Goal: Navigation & Orientation: Find specific page/section

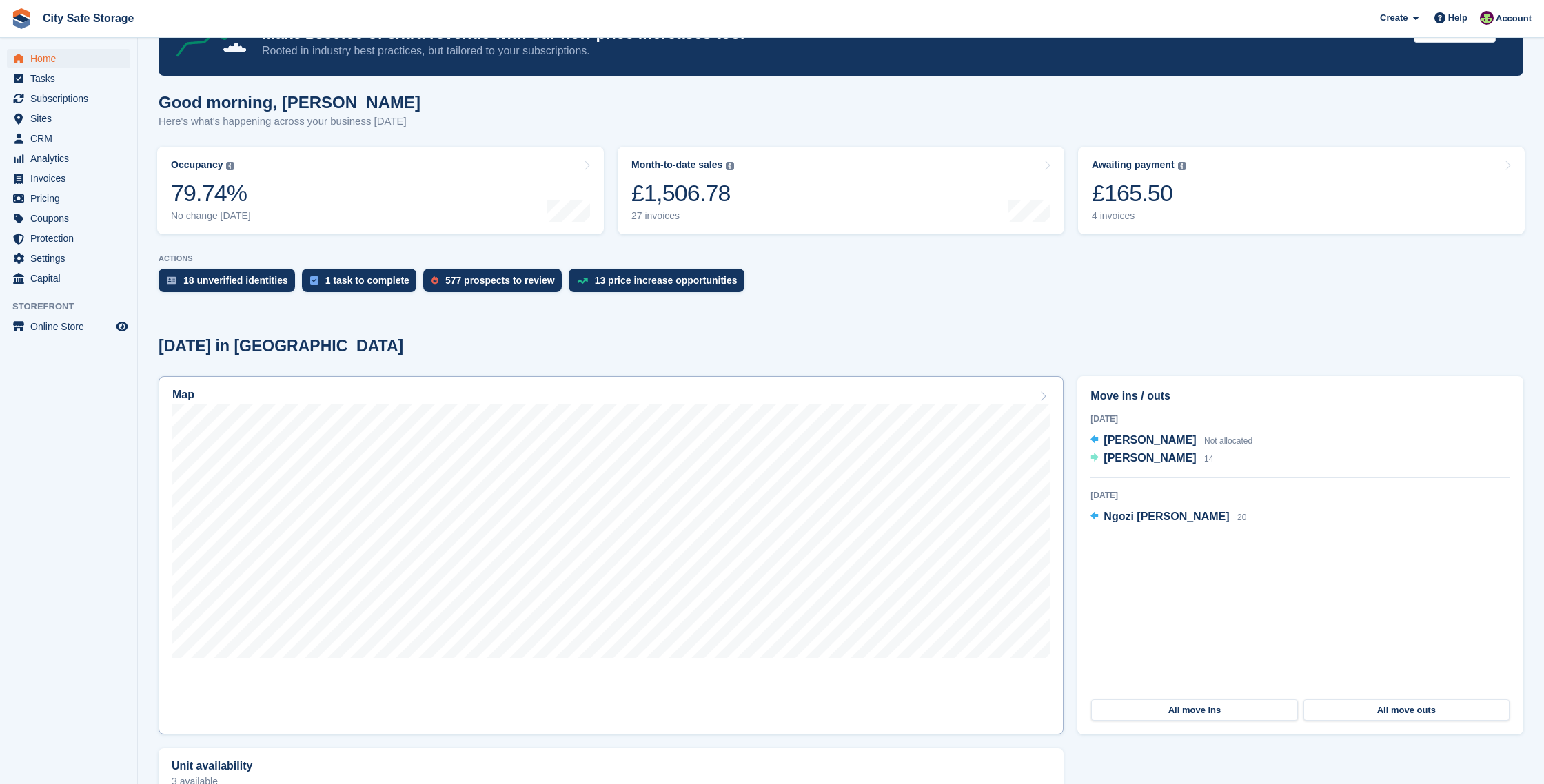
scroll to position [72, 0]
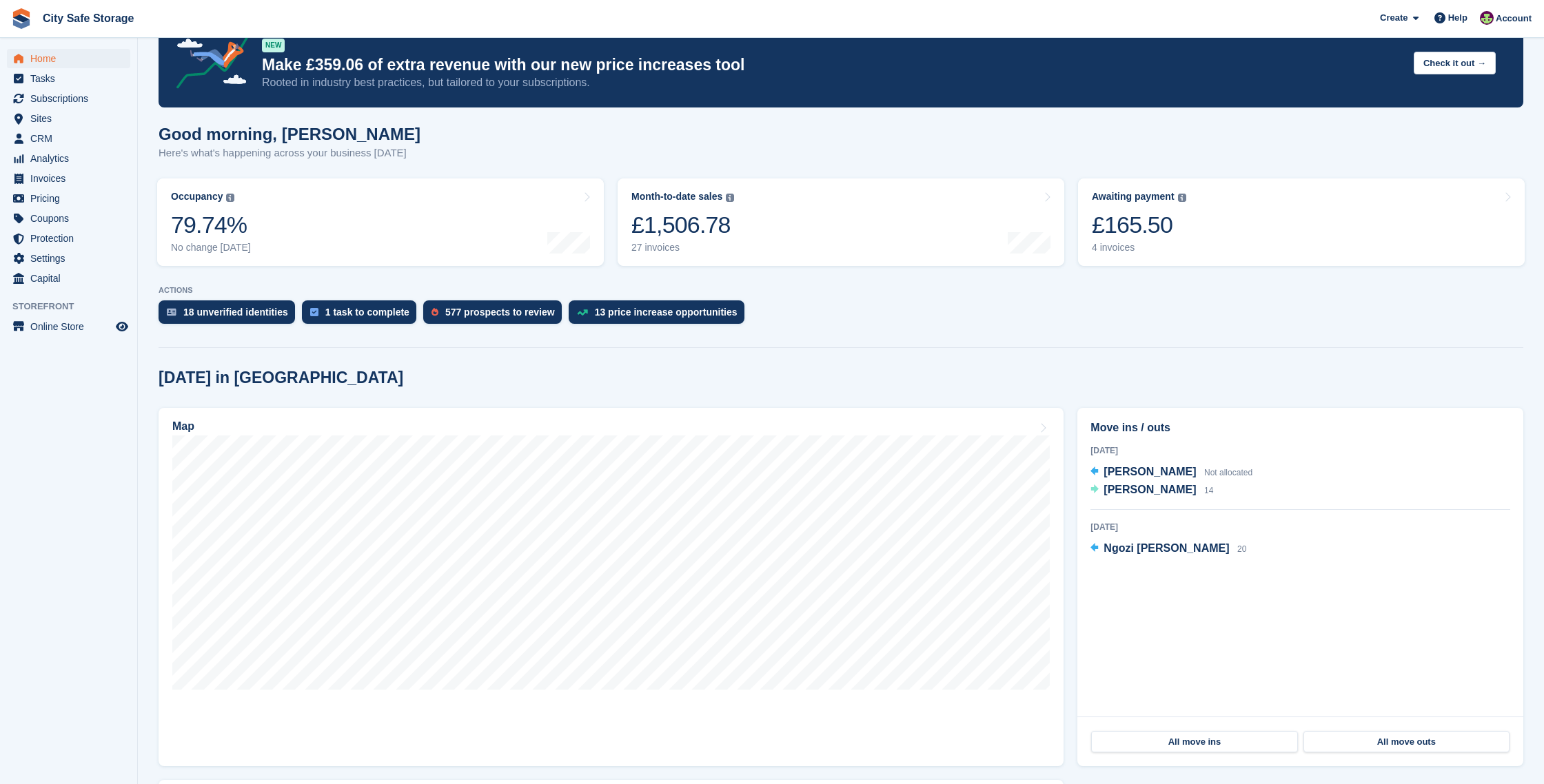
scroll to position [35, 0]
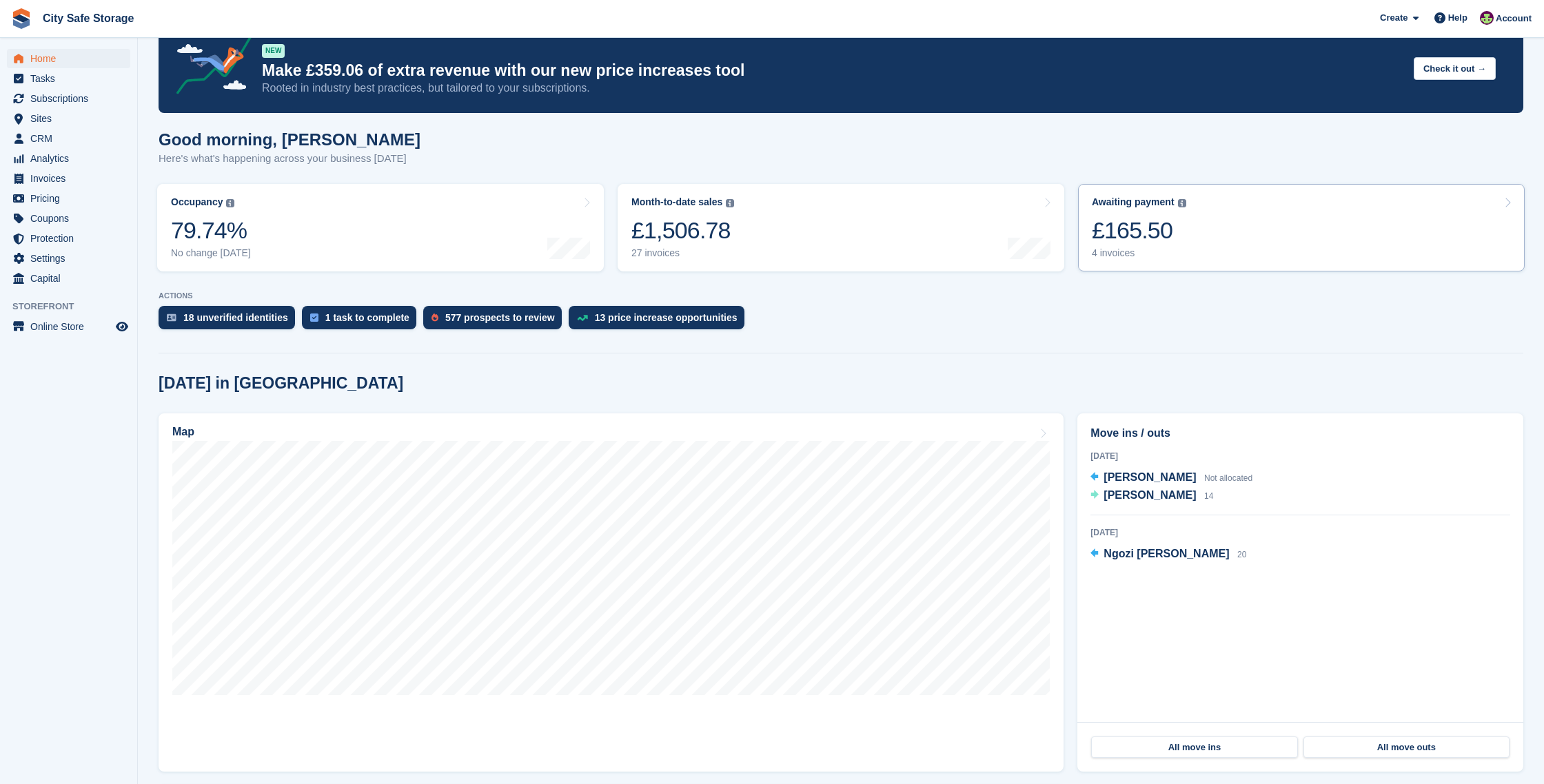
click at [1100, 246] on div "Awaiting payment The total outstanding balance on all open invoices. £165.50 4 …" at bounding box center [1139, 227] width 94 height 63
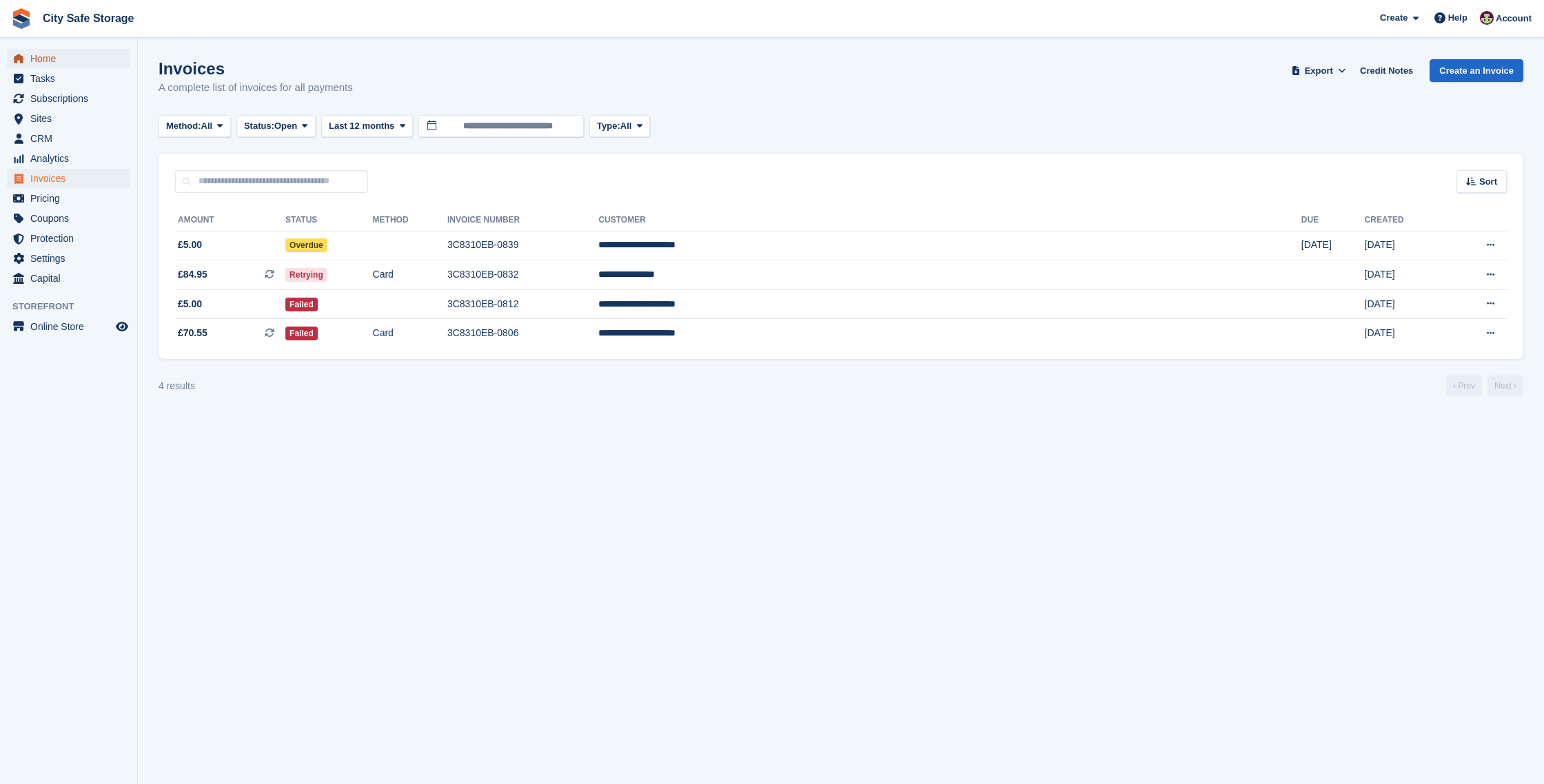
click at [48, 57] on span "Home" at bounding box center [71, 58] width 83 height 19
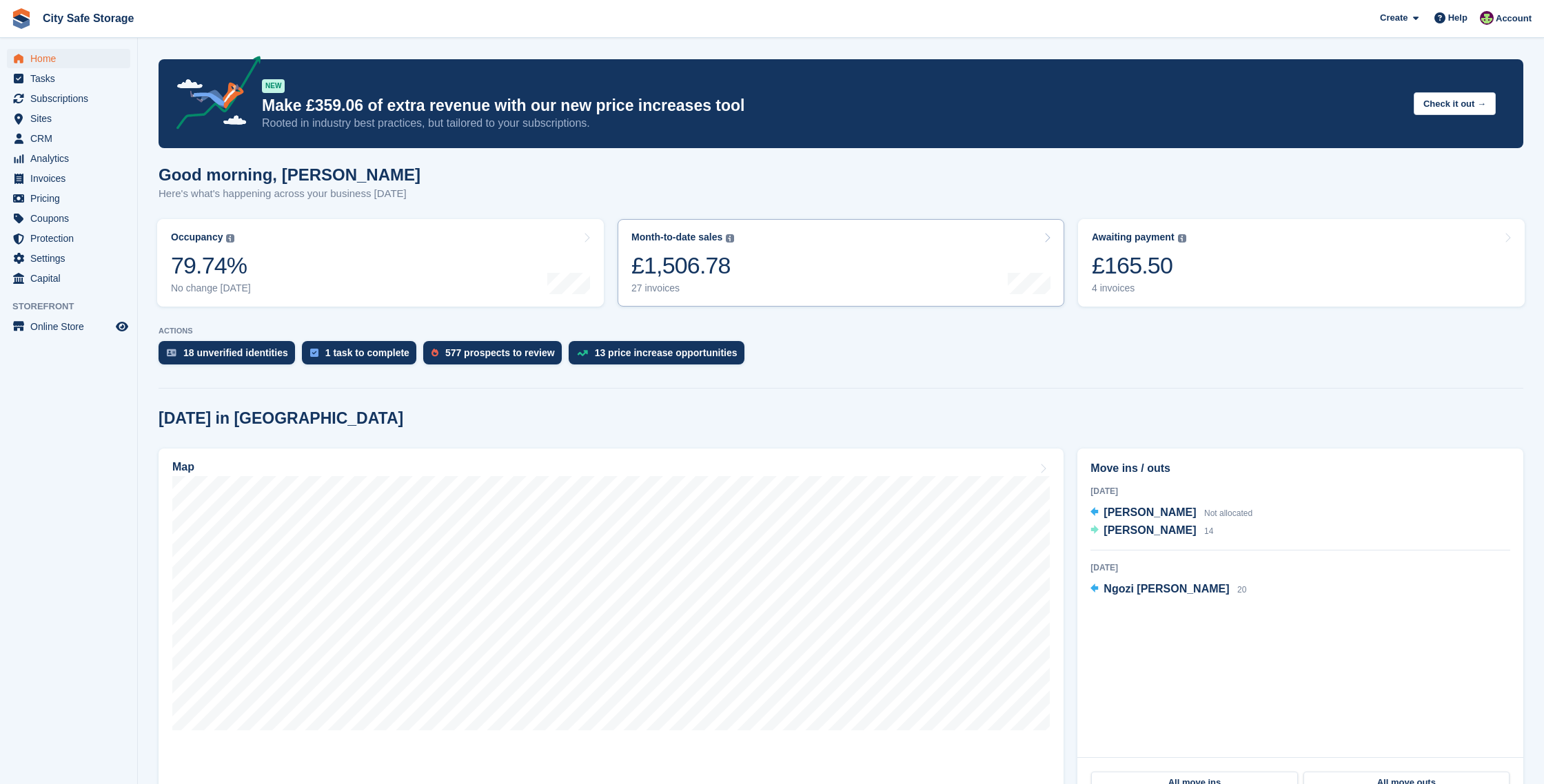
click at [695, 294] on div "27 invoices" at bounding box center [682, 288] width 103 height 12
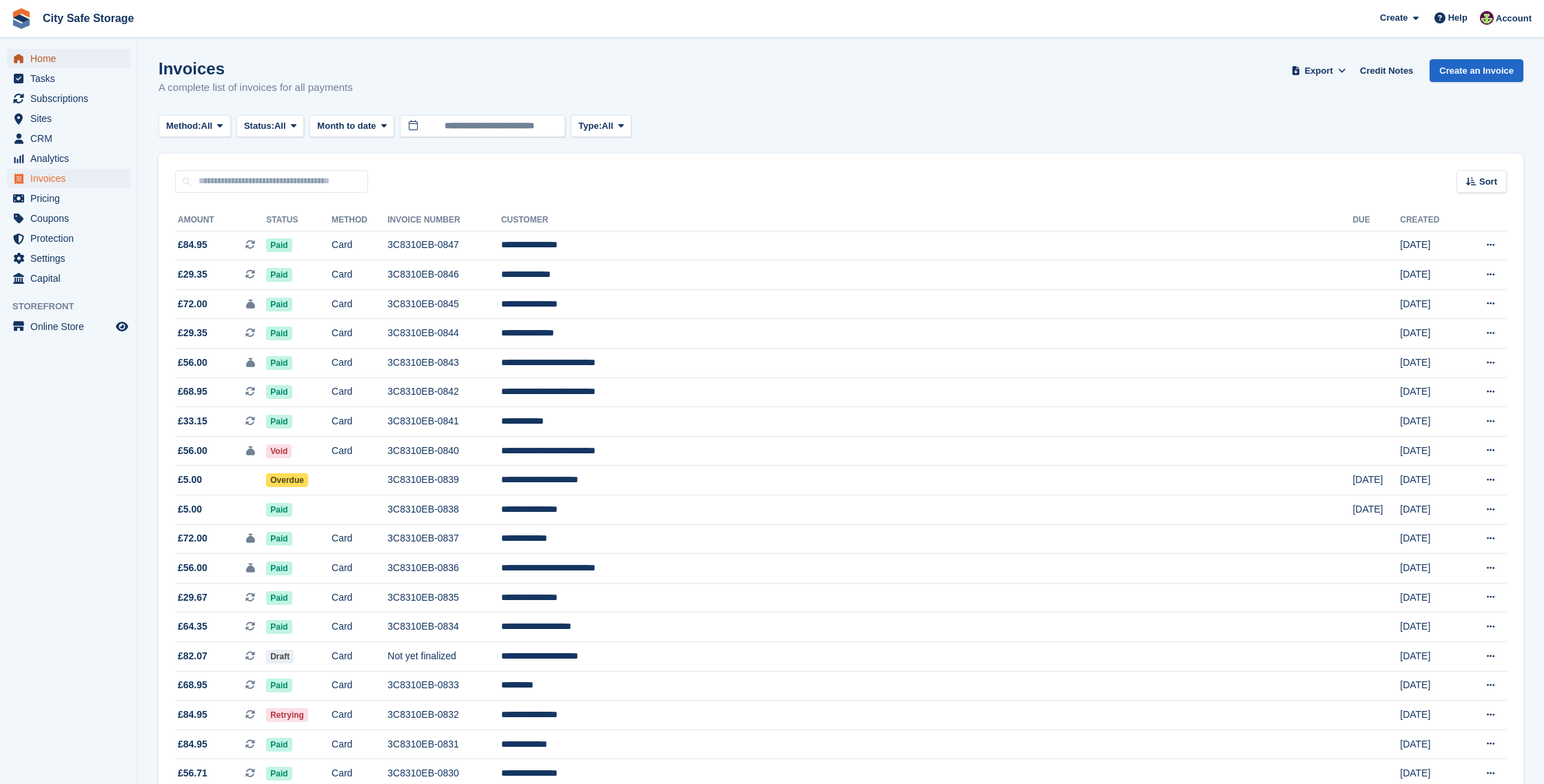
click at [56, 54] on span "Home" at bounding box center [71, 58] width 83 height 19
